Goal: Information Seeking & Learning: Learn about a topic

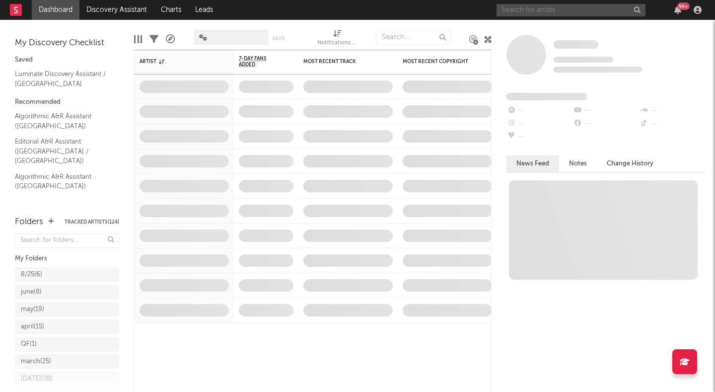
click at [514, 11] on input "text" at bounding box center [570, 10] width 149 height 12
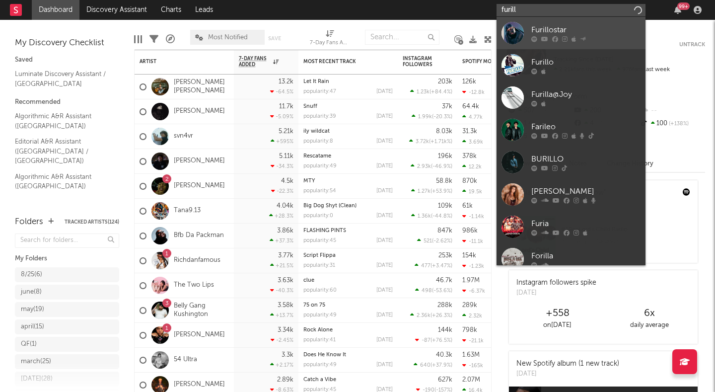
type input "furill"
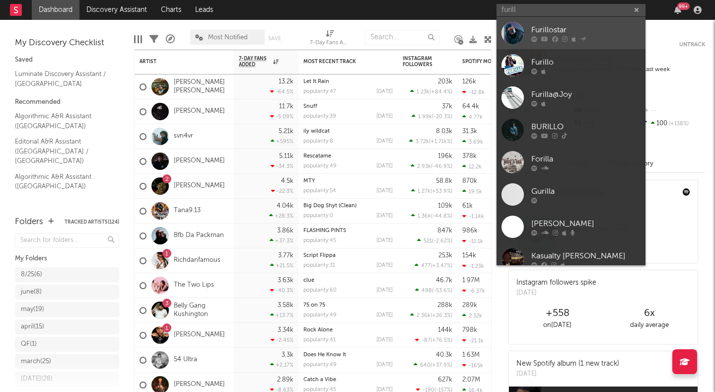
click at [514, 24] on div at bounding box center [512, 33] width 22 height 22
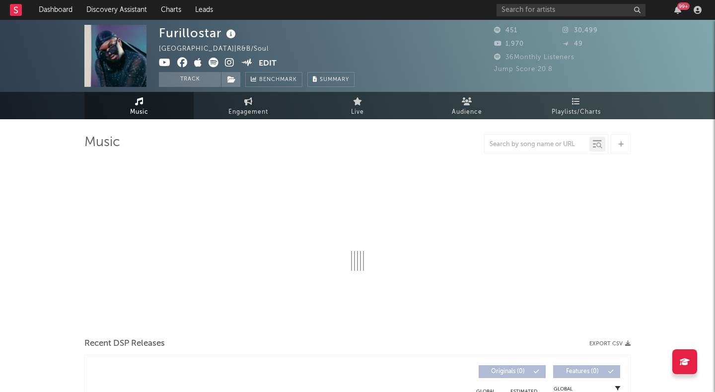
select select "1w"
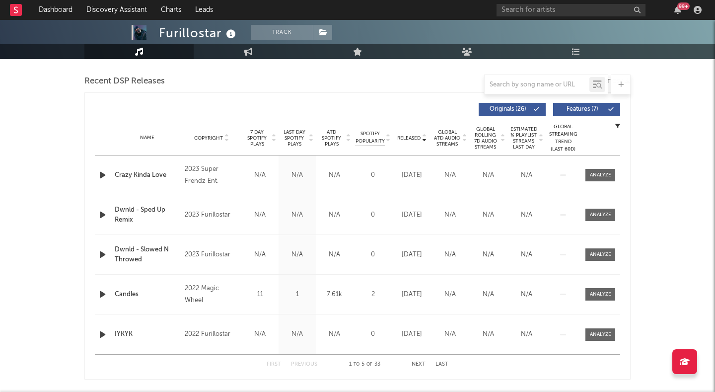
scroll to position [341, 0]
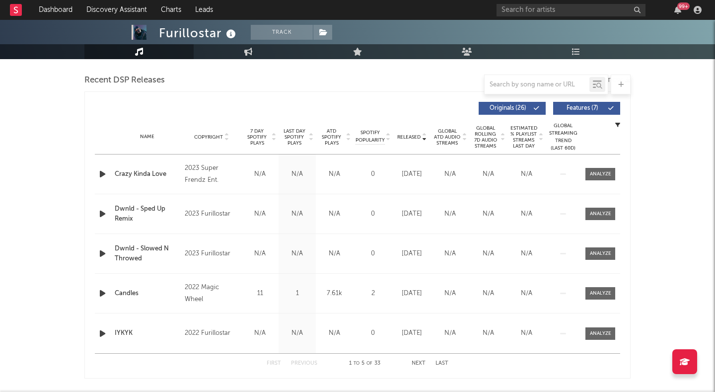
click at [414, 361] on button "Next" at bounding box center [418, 362] width 14 height 5
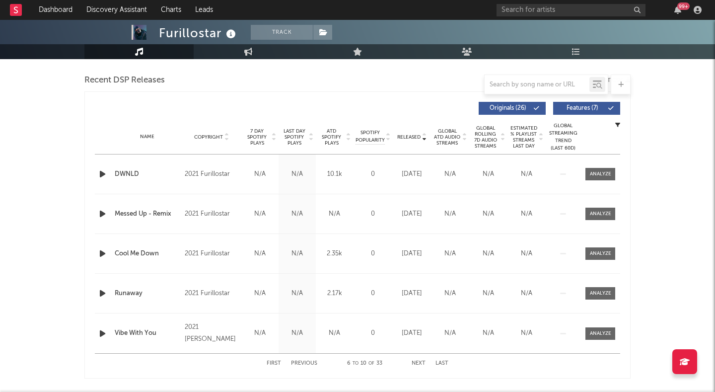
click at [414, 361] on button "Next" at bounding box center [418, 362] width 14 height 5
click at [595, 294] on div at bounding box center [600, 292] width 21 height 7
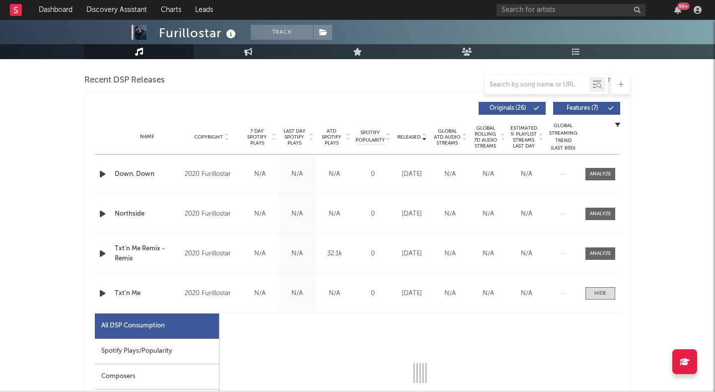
select select "1w"
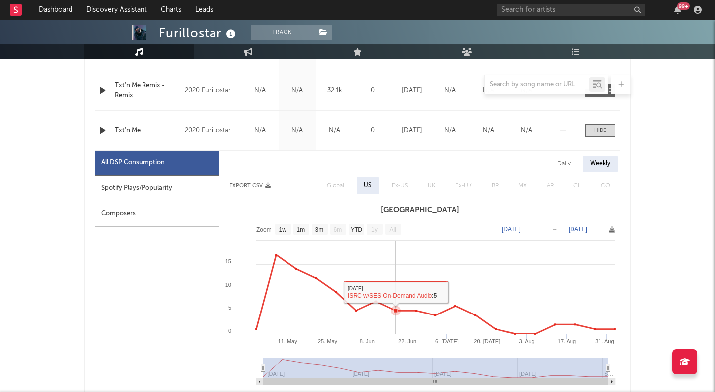
scroll to position [526, 0]
